Goal: Information Seeking & Learning: Compare options

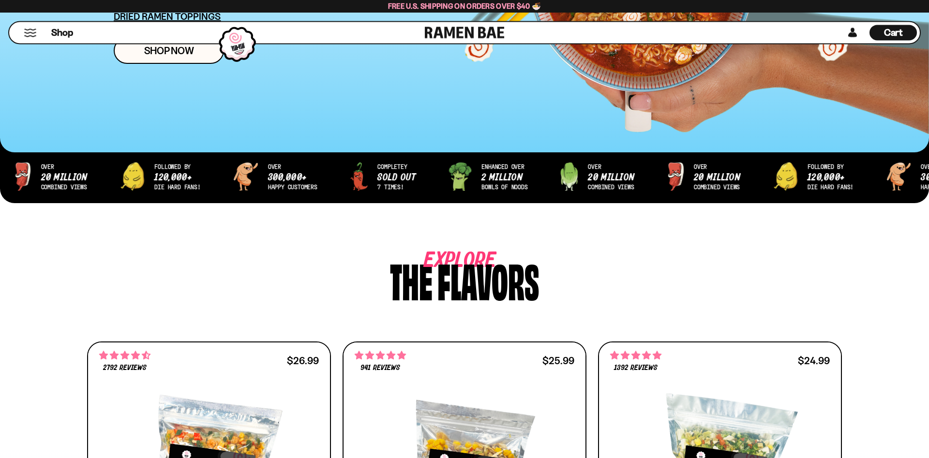
scroll to position [345, 0]
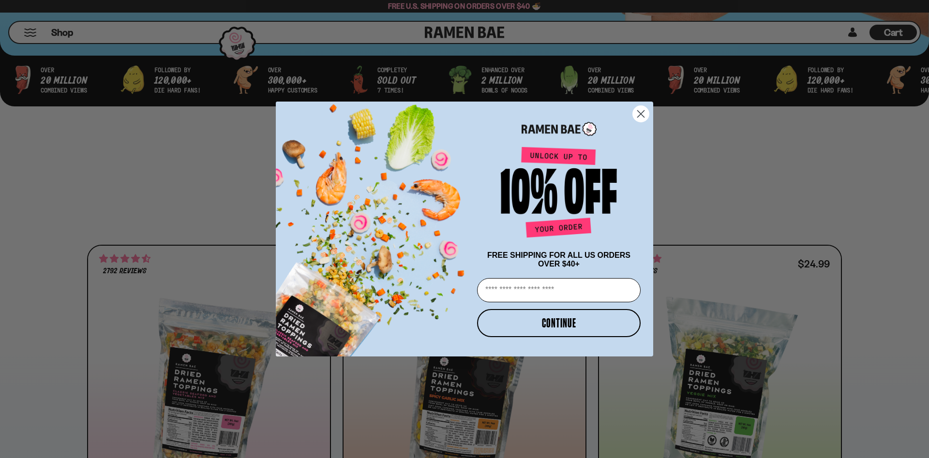
click at [645, 110] on circle "Close dialog" at bounding box center [641, 114] width 16 height 16
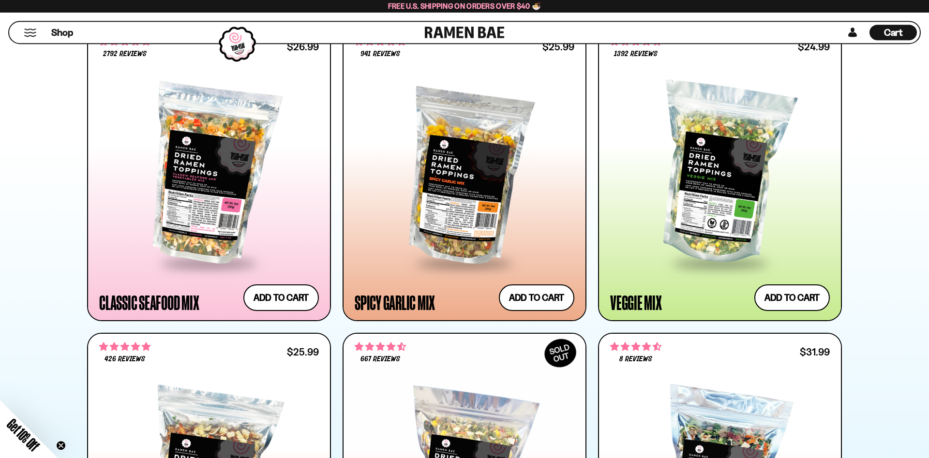
scroll to position [542, 0]
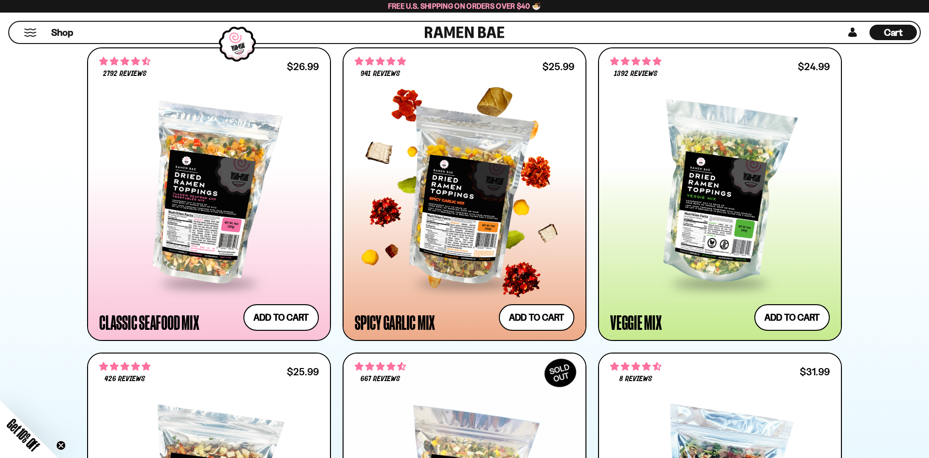
click at [466, 216] on div at bounding box center [465, 194] width 220 height 176
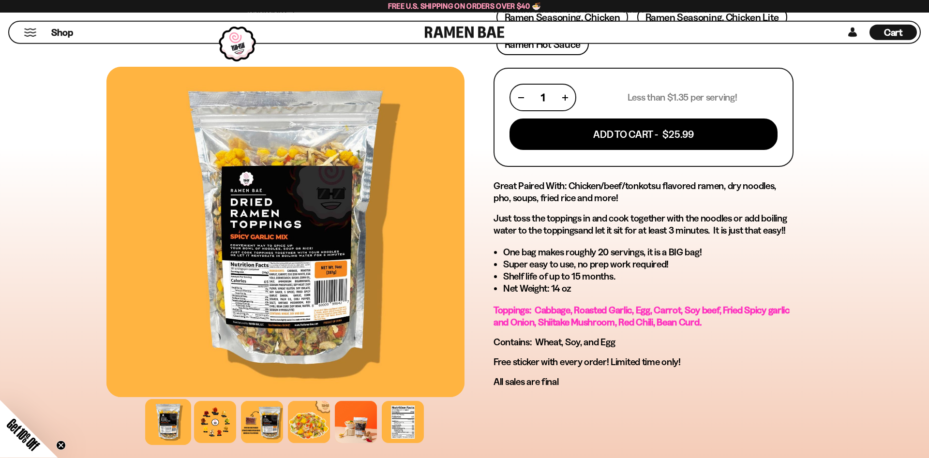
scroll to position [395, 0]
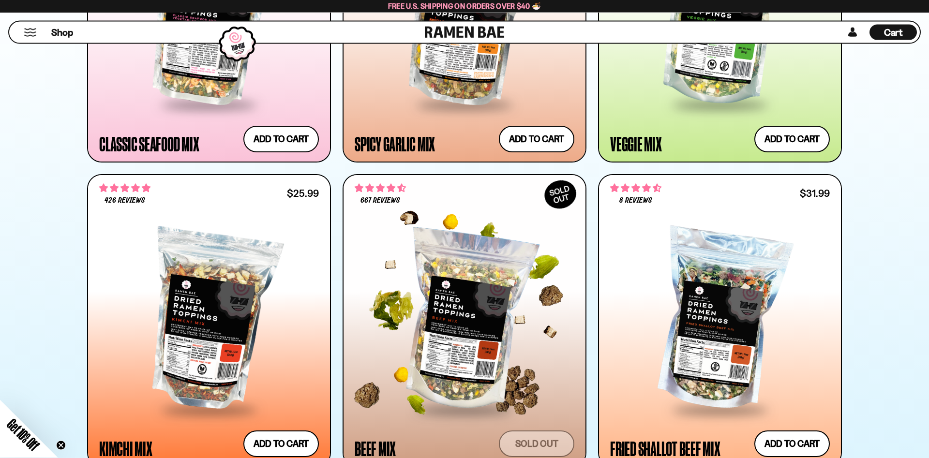
scroll to position [790, 0]
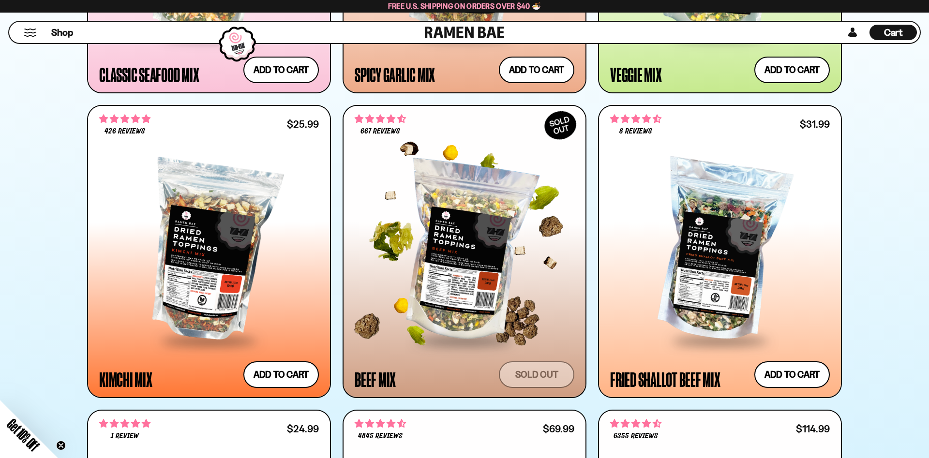
click at [467, 298] on div at bounding box center [465, 252] width 220 height 176
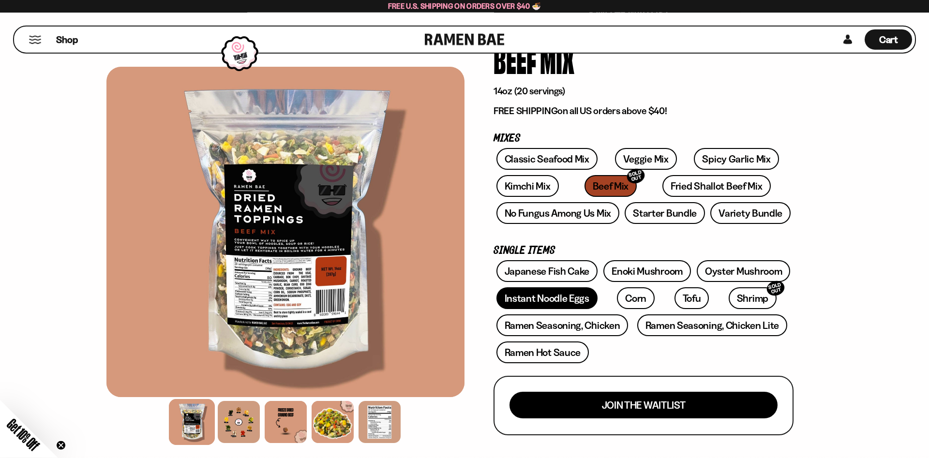
scroll to position [49, 0]
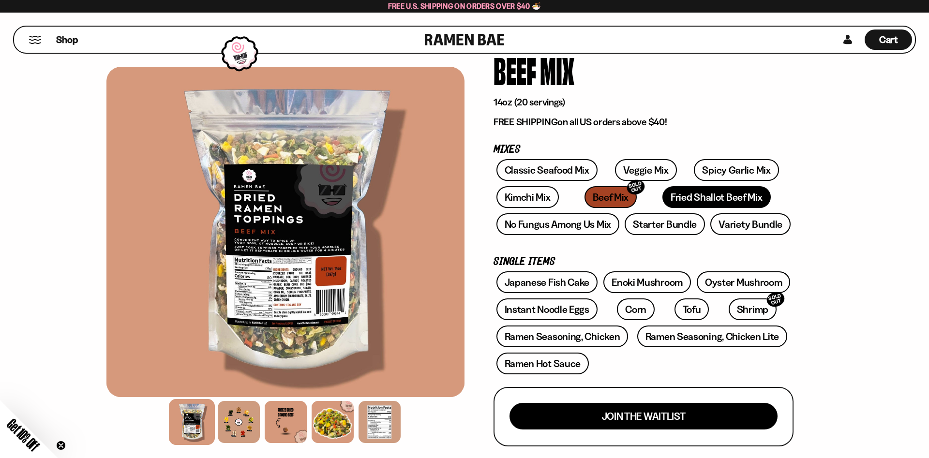
click at [663, 197] on link "Fried Shallot Beef Mix" at bounding box center [717, 197] width 108 height 22
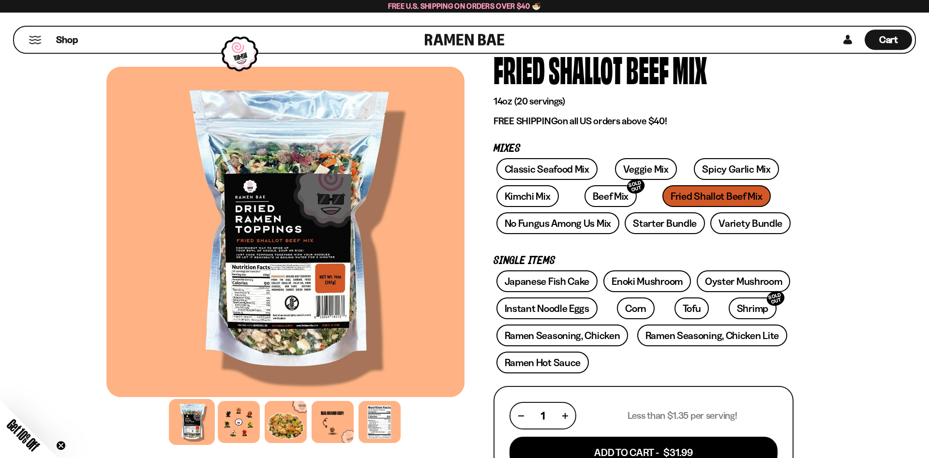
scroll to position [49, 0]
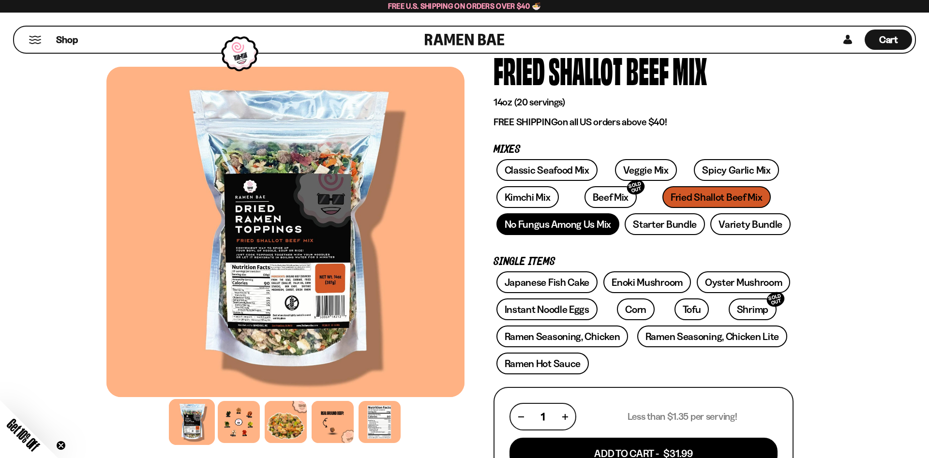
click at [577, 231] on link "No Fungus Among Us Mix" at bounding box center [558, 224] width 123 height 22
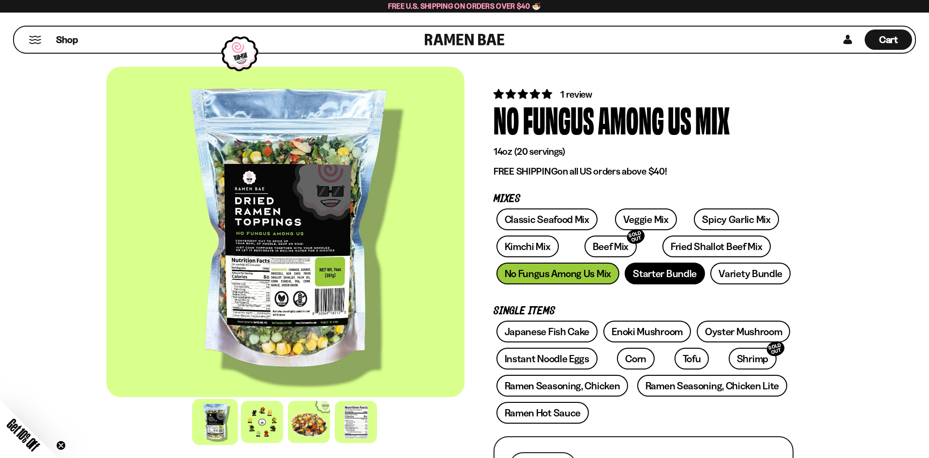
click at [678, 276] on link "Starter Bundle" at bounding box center [665, 274] width 80 height 22
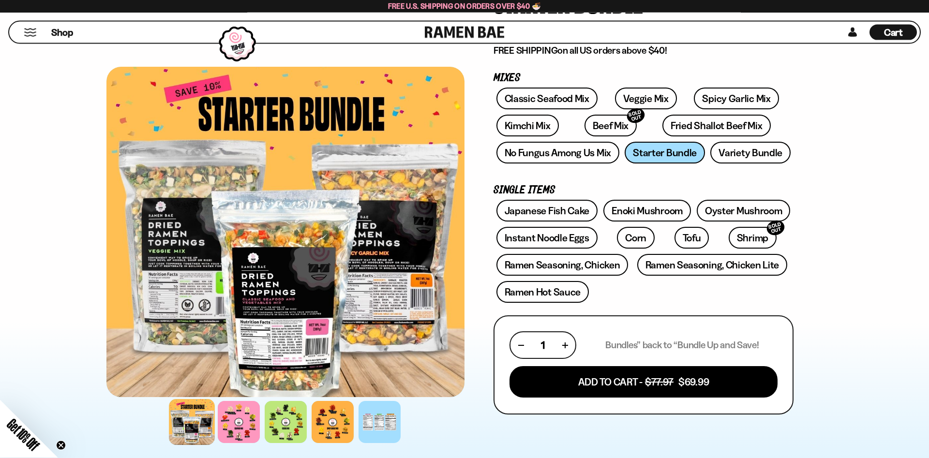
scroll to position [49, 0]
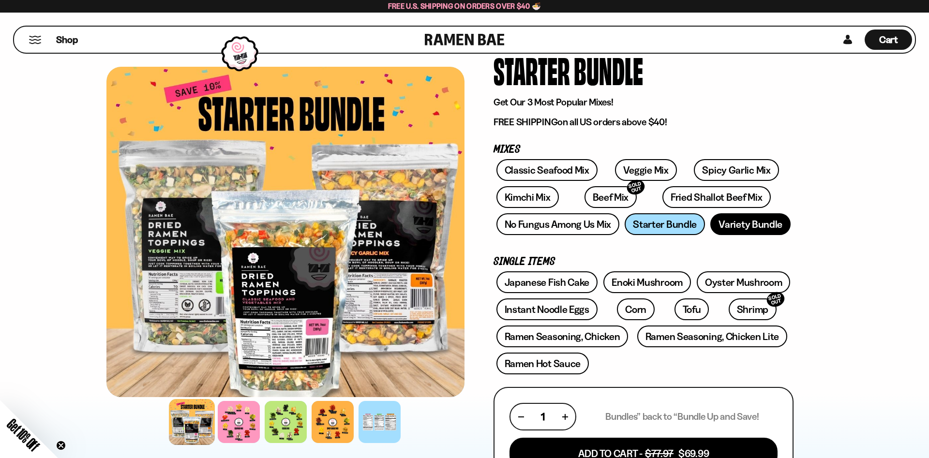
click at [752, 233] on link "Variety Bundle" at bounding box center [751, 224] width 80 height 22
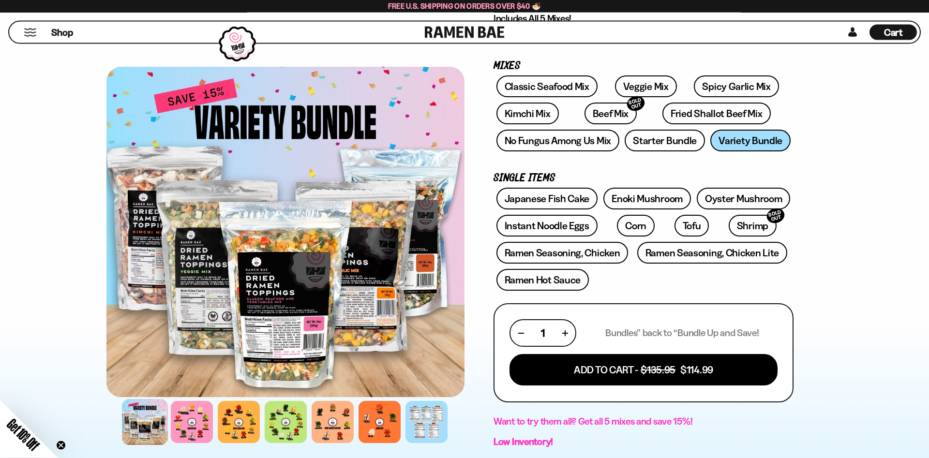
scroll to position [99, 0]
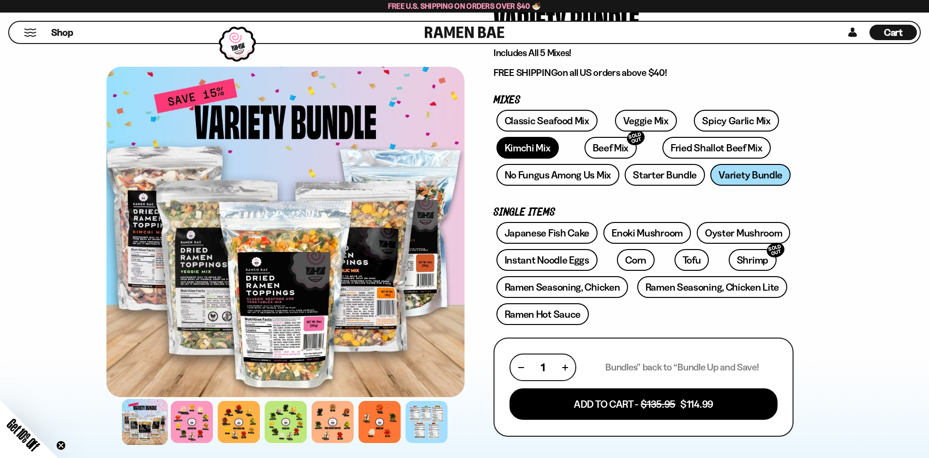
click at [534, 144] on link "Kimchi Mix" at bounding box center [528, 148] width 62 height 22
